Goal: Subscribe to service/newsletter

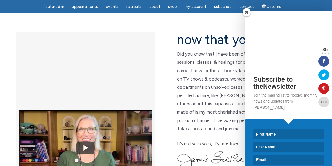
scroll to position [136, 0]
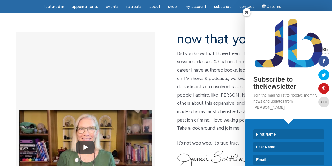
click at [259, 129] on input at bounding box center [288, 134] width 70 height 10
type input "Liz"
click at [272, 142] on input at bounding box center [288, 147] width 70 height 10
type input "Barris"
click at [259, 155] on input at bounding box center [288, 160] width 70 height 10
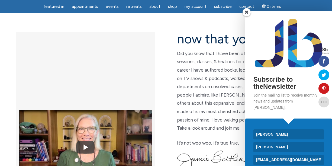
type input "contact@thepeoplesinitiative.org"
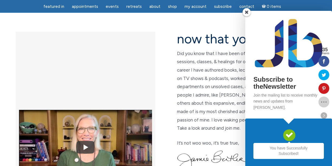
click at [323, 102] on icon at bounding box center [323, 102] width 11 height 4
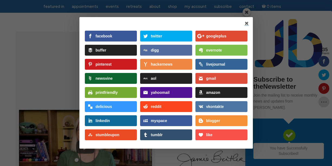
click at [104, 122] on div "linkedin" at bounding box center [103, 121] width 14 height 4
click at [246, 23] on link at bounding box center [246, 23] width 4 height 5
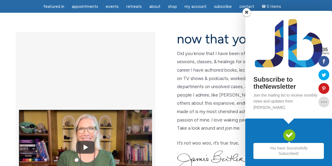
click at [247, 15] on span at bounding box center [246, 12] width 8 height 8
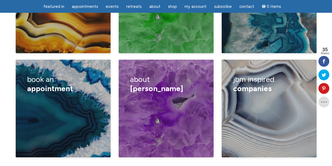
scroll to position [954, 0]
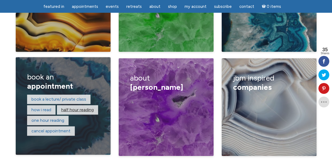
click at [65, 107] on link "Half hour reading" at bounding box center [77, 109] width 32 height 5
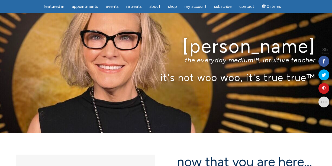
scroll to position [14, 0]
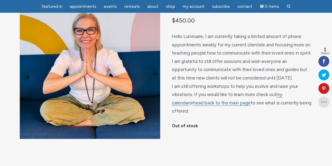
scroll to position [49, 0]
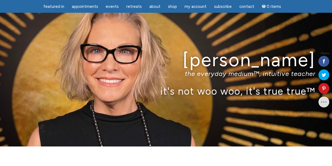
scroll to position [954, 0]
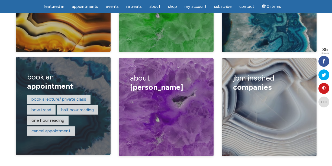
click at [40, 117] on link "One hour reading" at bounding box center [47, 119] width 33 height 5
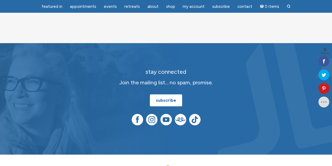
scroll to position [187, 0]
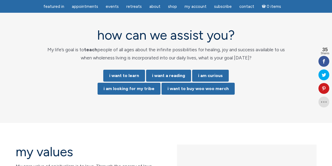
scroll to position [1125, 0]
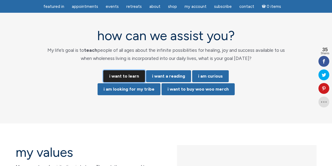
click at [112, 70] on link "i want to learn" at bounding box center [124, 76] width 42 height 12
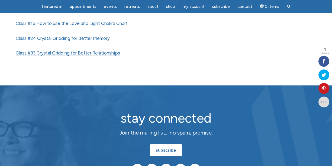
scroll to position [442, 0]
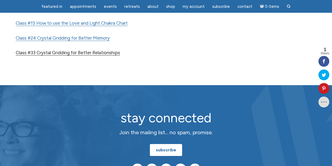
click at [114, 54] on link "Class #33 Crystal Gridding for Better Relationships" at bounding box center [68, 53] width 104 height 6
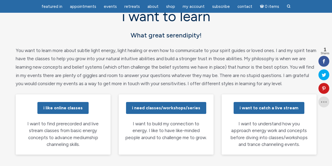
scroll to position [42, 0]
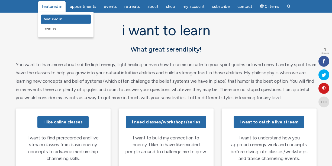
click at [58, 17] on span "featured in" at bounding box center [53, 19] width 19 height 5
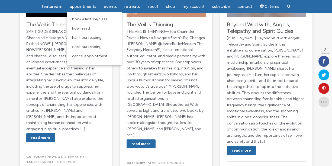
scroll to position [156, 0]
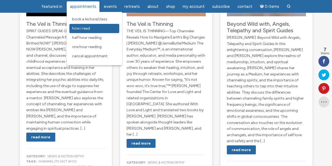
click at [81, 28] on span "How I Read" at bounding box center [81, 28] width 18 height 5
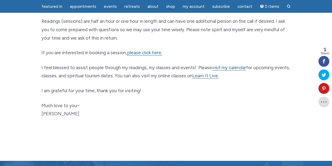
scroll to position [308, 0]
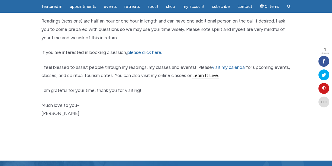
click at [216, 76] on link "Learn It Live." at bounding box center [205, 76] width 26 height 6
